Goal: Task Accomplishment & Management: Use online tool/utility

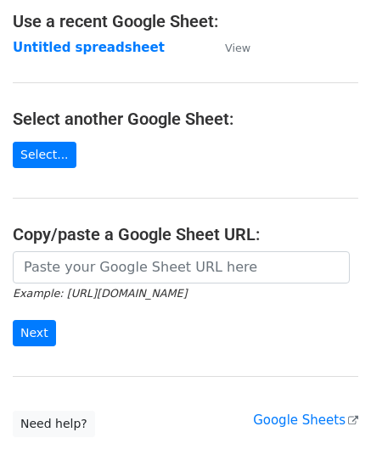
scroll to position [170, 0]
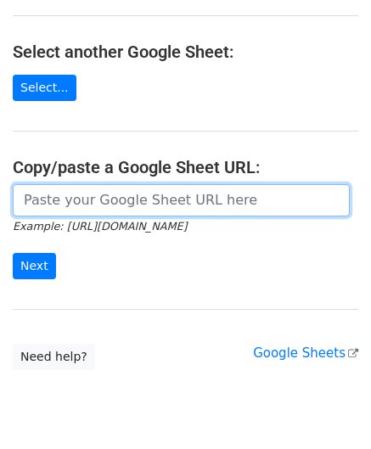
click at [80, 194] on input "url" at bounding box center [181, 200] width 337 height 32
paste input "[URL][DOMAIN_NAME]"
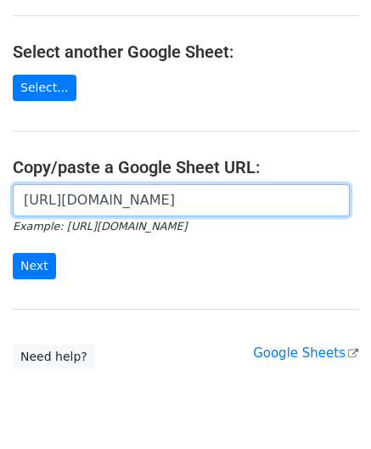
scroll to position [0, 361]
type input "https://docs.google.com/spreadsheets/d/1oIeJeg1RFBTRR23pWcvpJgAujPsblKzZupo2Y5O…"
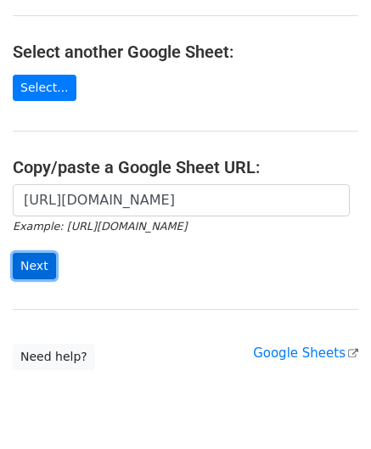
click at [42, 262] on input "Next" at bounding box center [34, 266] width 43 height 26
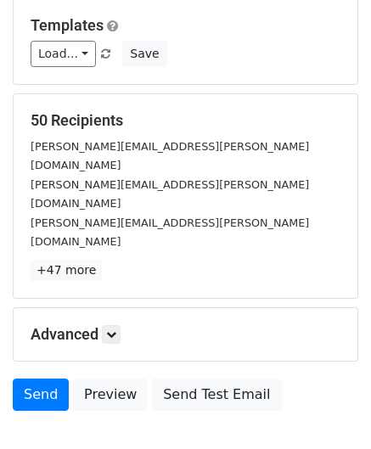
scroll to position [175, 0]
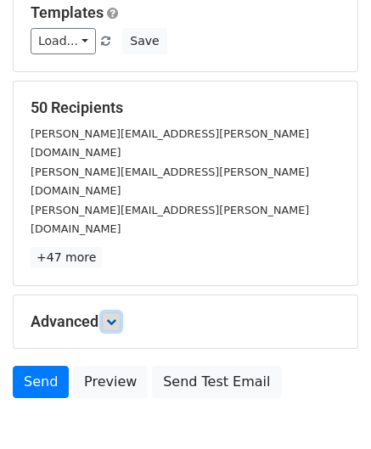
click at [120, 312] on link at bounding box center [111, 321] width 19 height 19
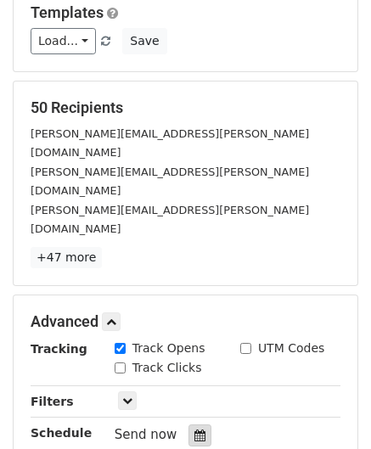
click at [194, 430] on icon at bounding box center [199, 436] width 11 height 12
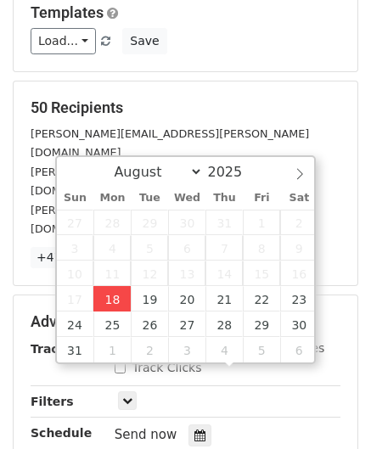
type input "[DATE] 12:00"
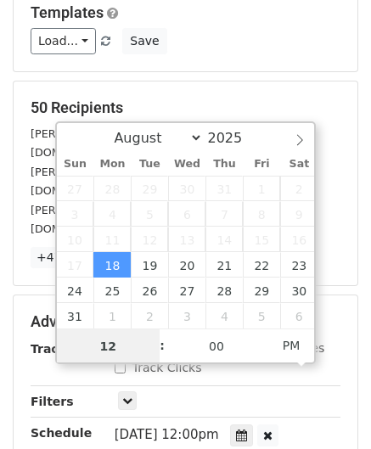
paste input "Hour"
type input "2"
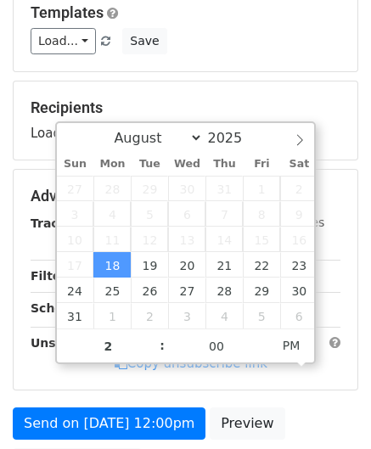
type input "[DATE] 14:00"
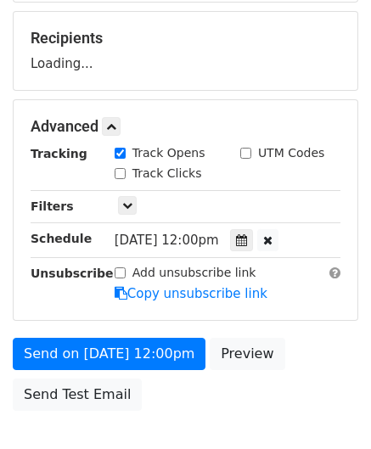
scroll to position [277, 0]
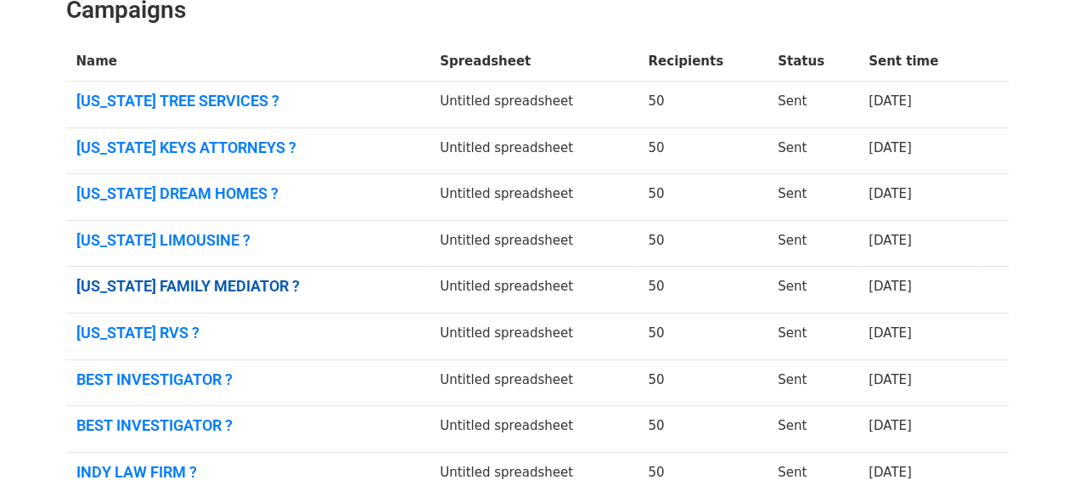
scroll to position [394, 0]
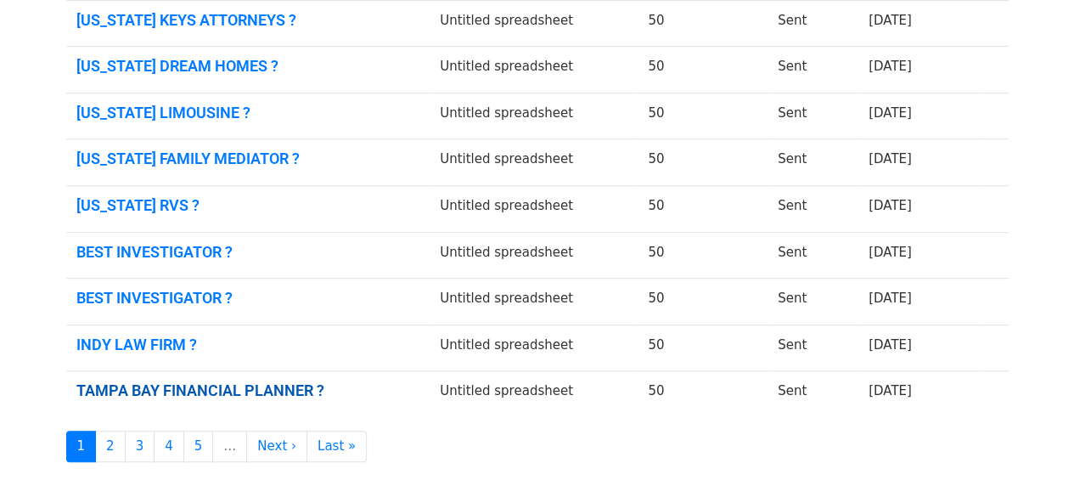
click at [302, 381] on link "TAMPA BAY FINANCIAL PLANNER ?" at bounding box center [248, 390] width 344 height 19
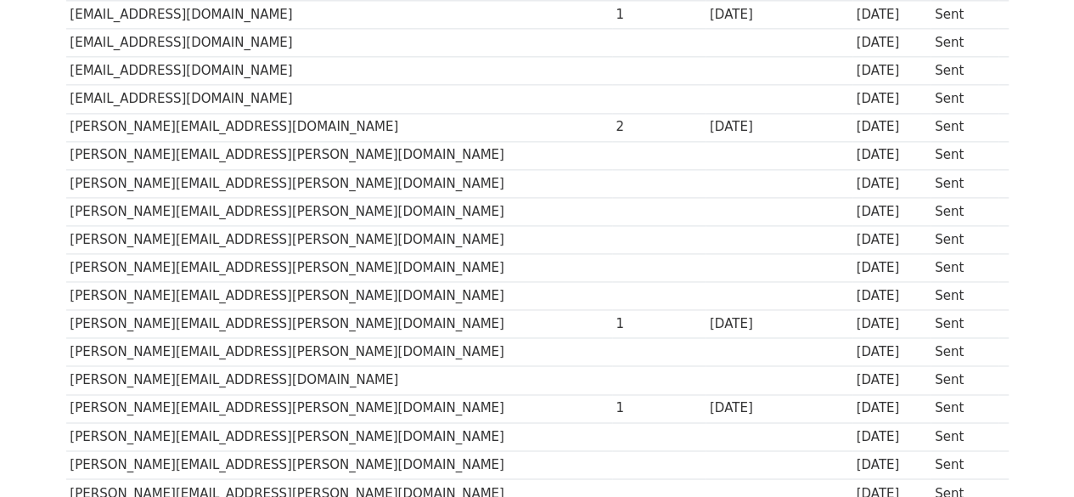
scroll to position [1212, 0]
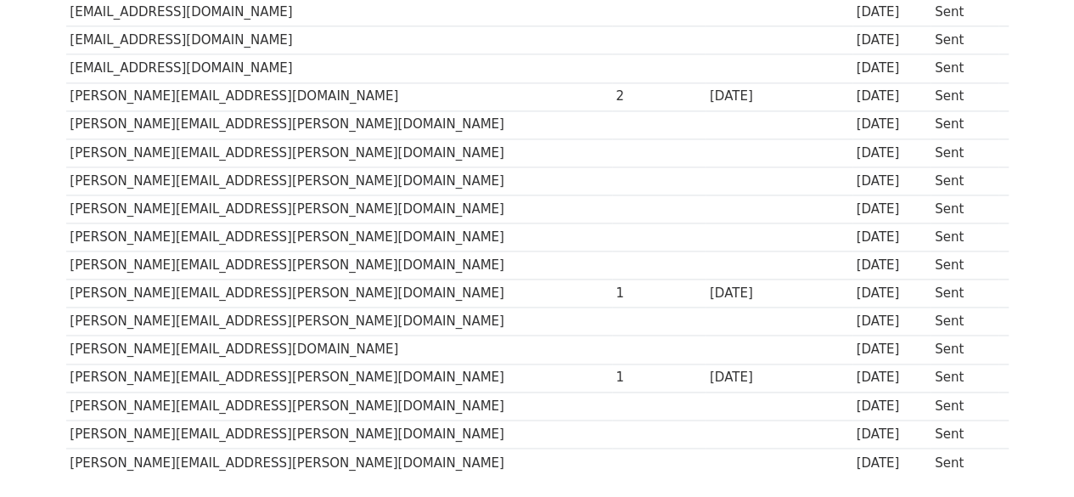
drag, startPoint x: 1086, startPoint y: 88, endPoint x: 1066, endPoint y: 399, distance: 311.3
